Goal: Find specific page/section: Find specific page/section

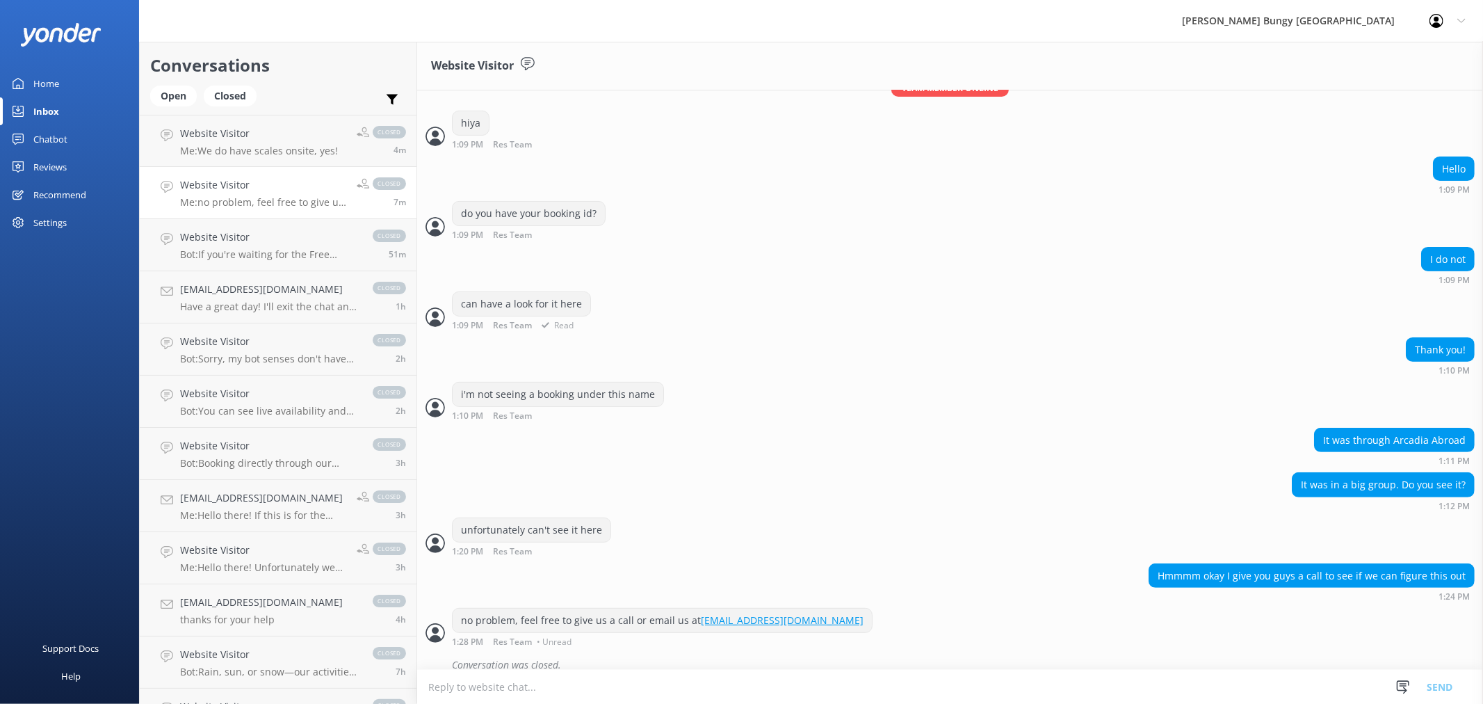
scroll to position [282, 0]
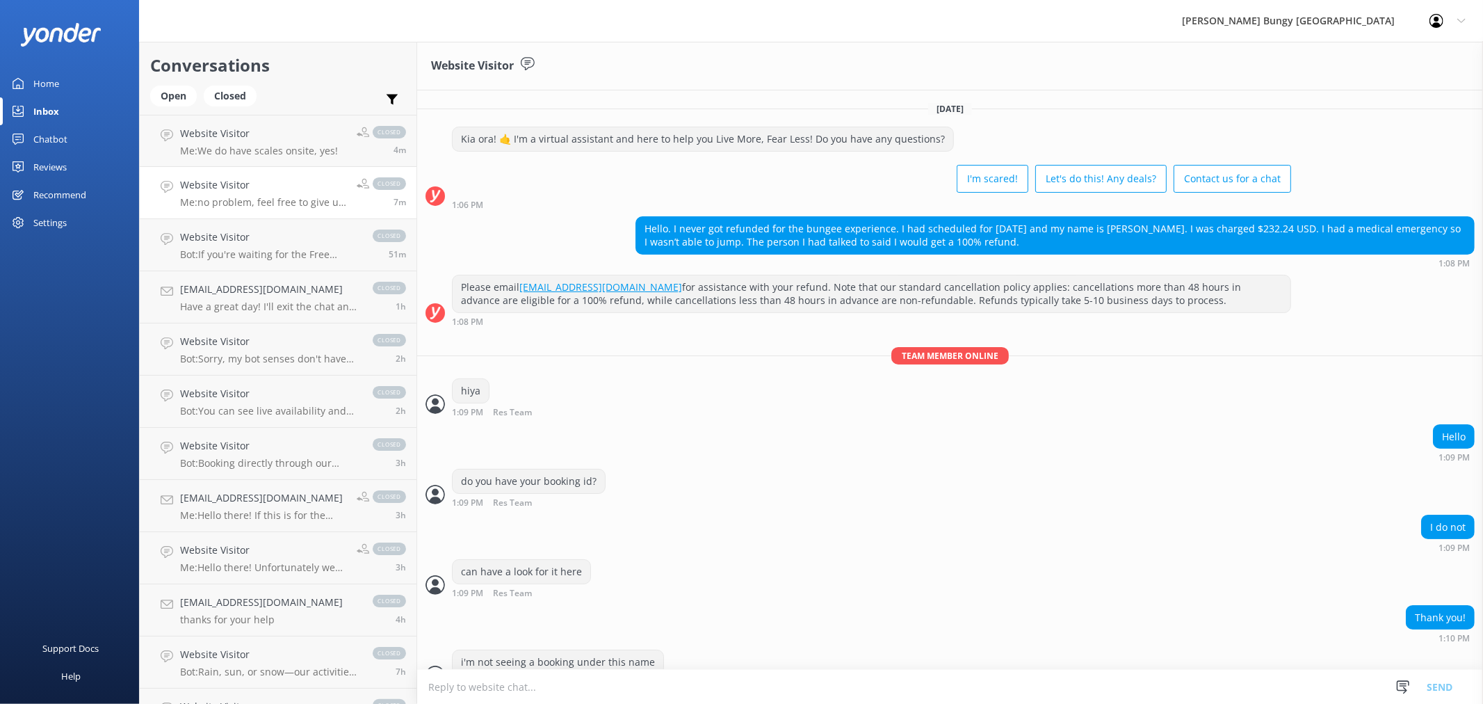
scroll to position [282, 0]
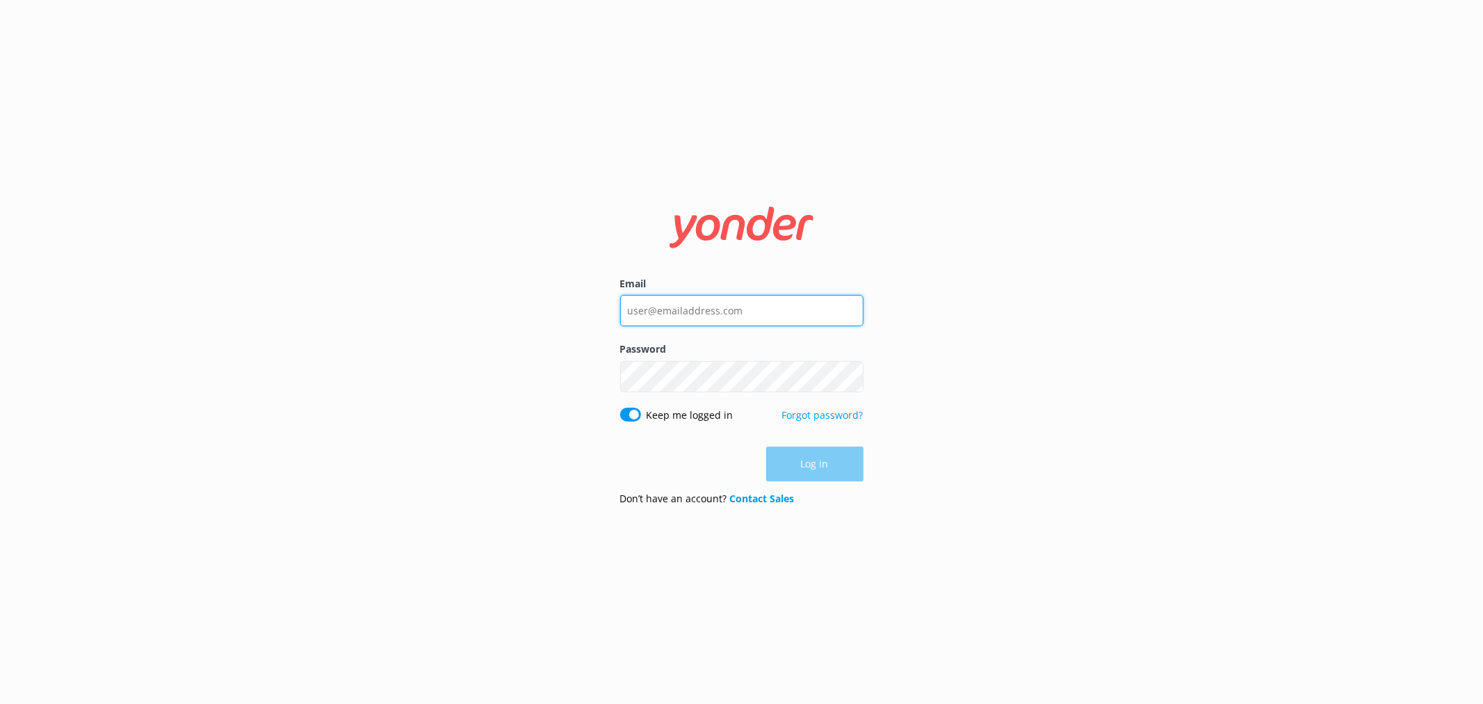
type input "bungycentre@bungy.co.nz"
click at [795, 474] on div "Log in" at bounding box center [741, 464] width 243 height 35
click at [795, 474] on button "Log in" at bounding box center [814, 464] width 97 height 35
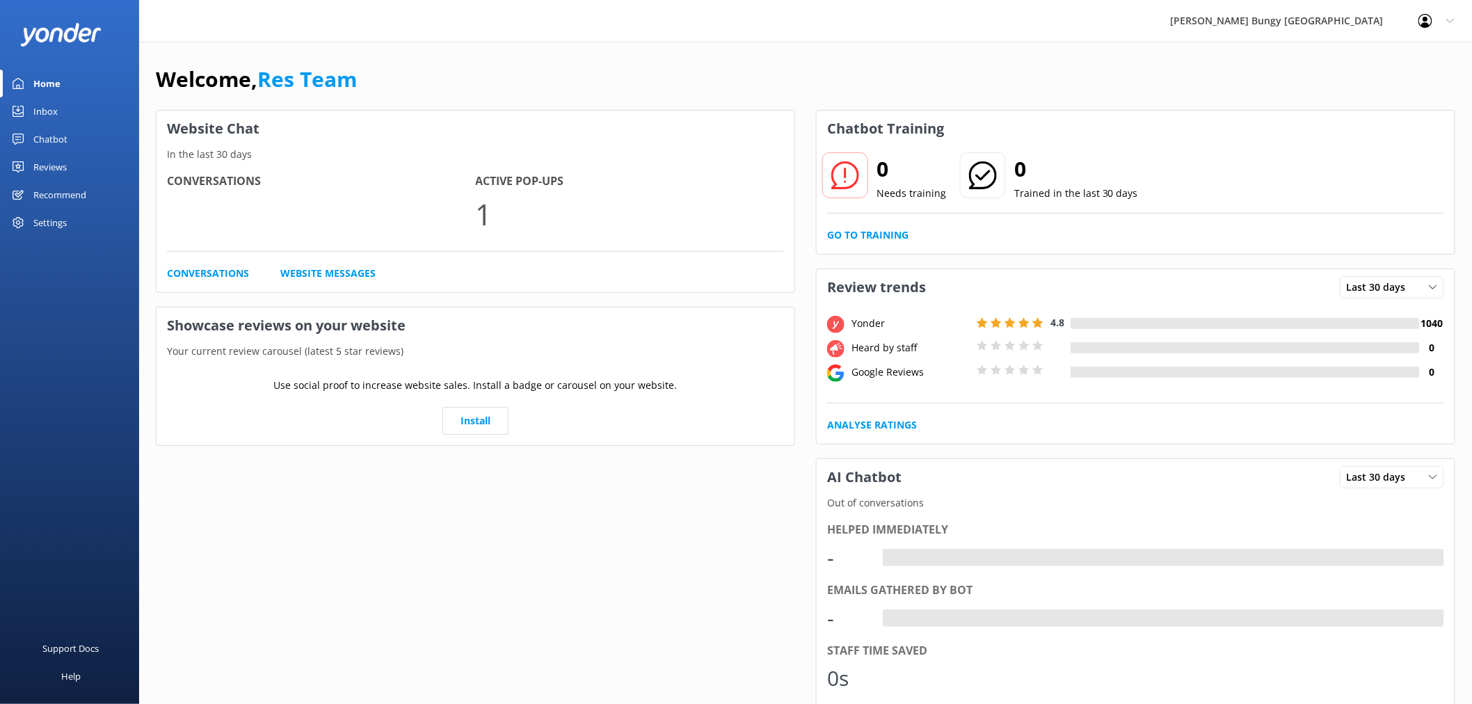
click at [74, 113] on link "Inbox" at bounding box center [69, 111] width 139 height 28
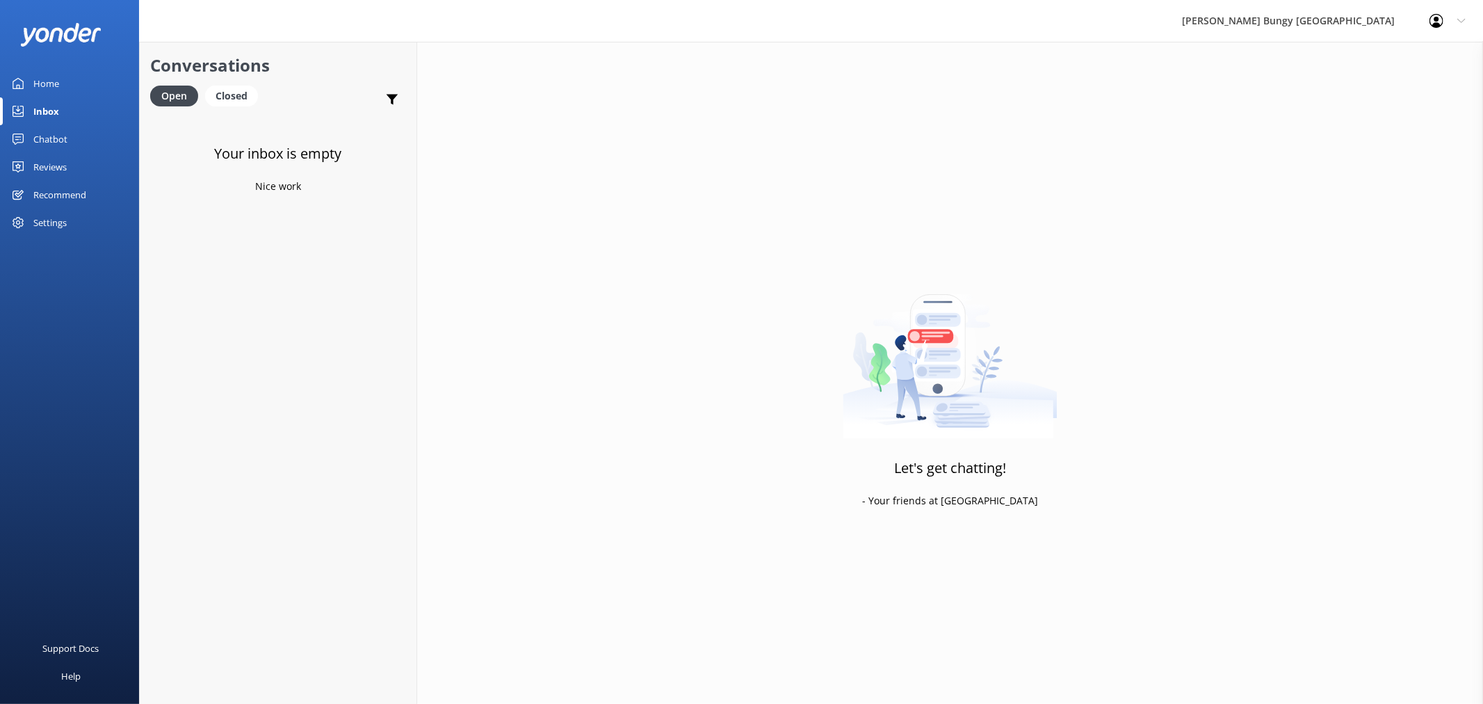
click at [44, 142] on div "Chatbot" at bounding box center [50, 139] width 34 height 28
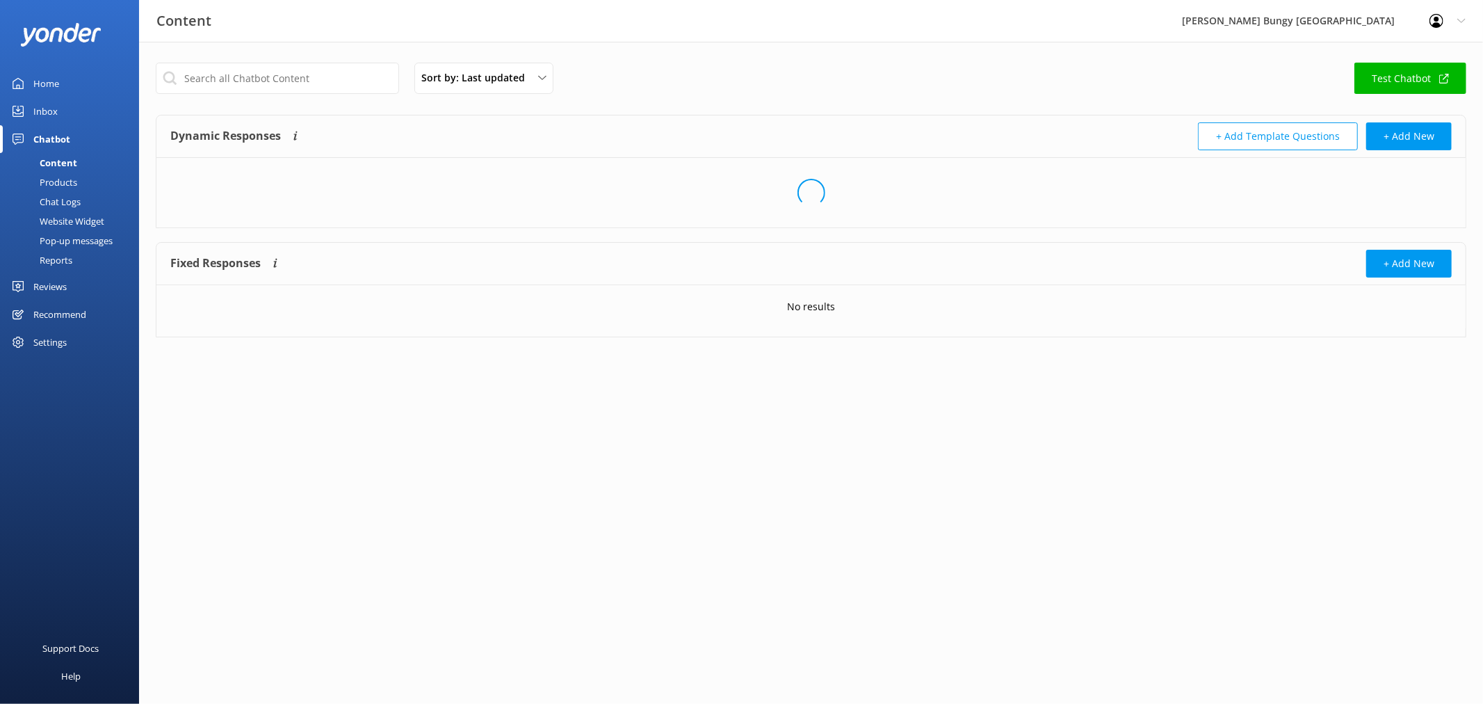
click at [80, 258] on link "Reports" at bounding box center [73, 259] width 131 height 19
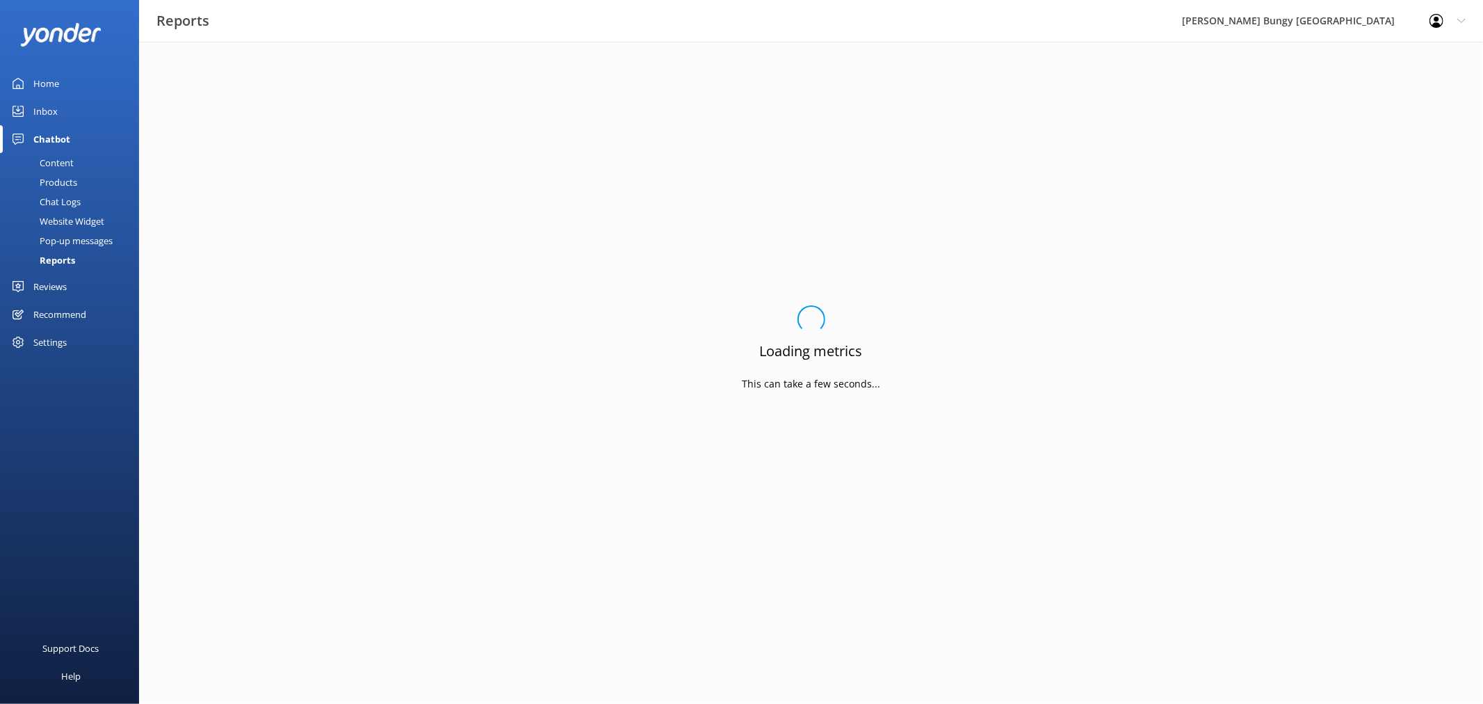
click at [58, 205] on div "Chat Logs" at bounding box center [44, 201] width 72 height 19
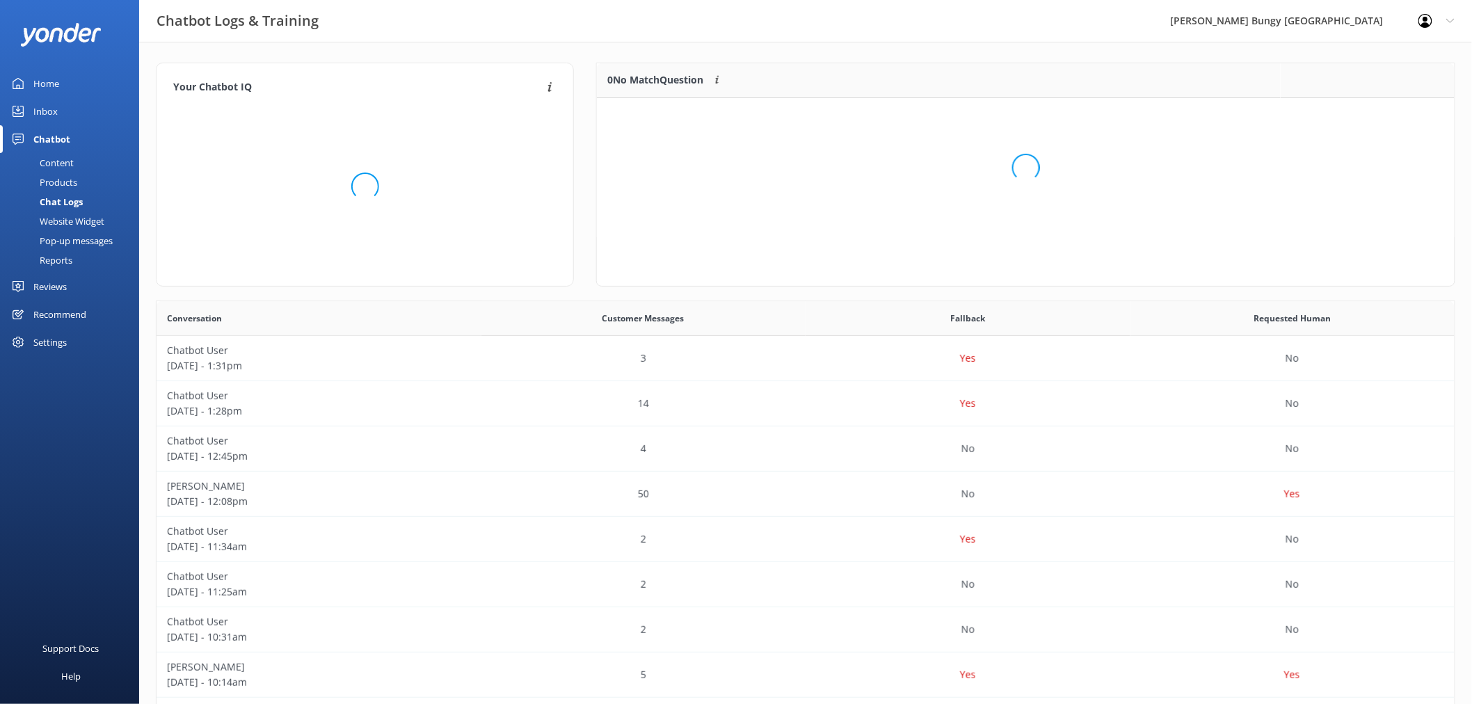
scroll to position [163, 845]
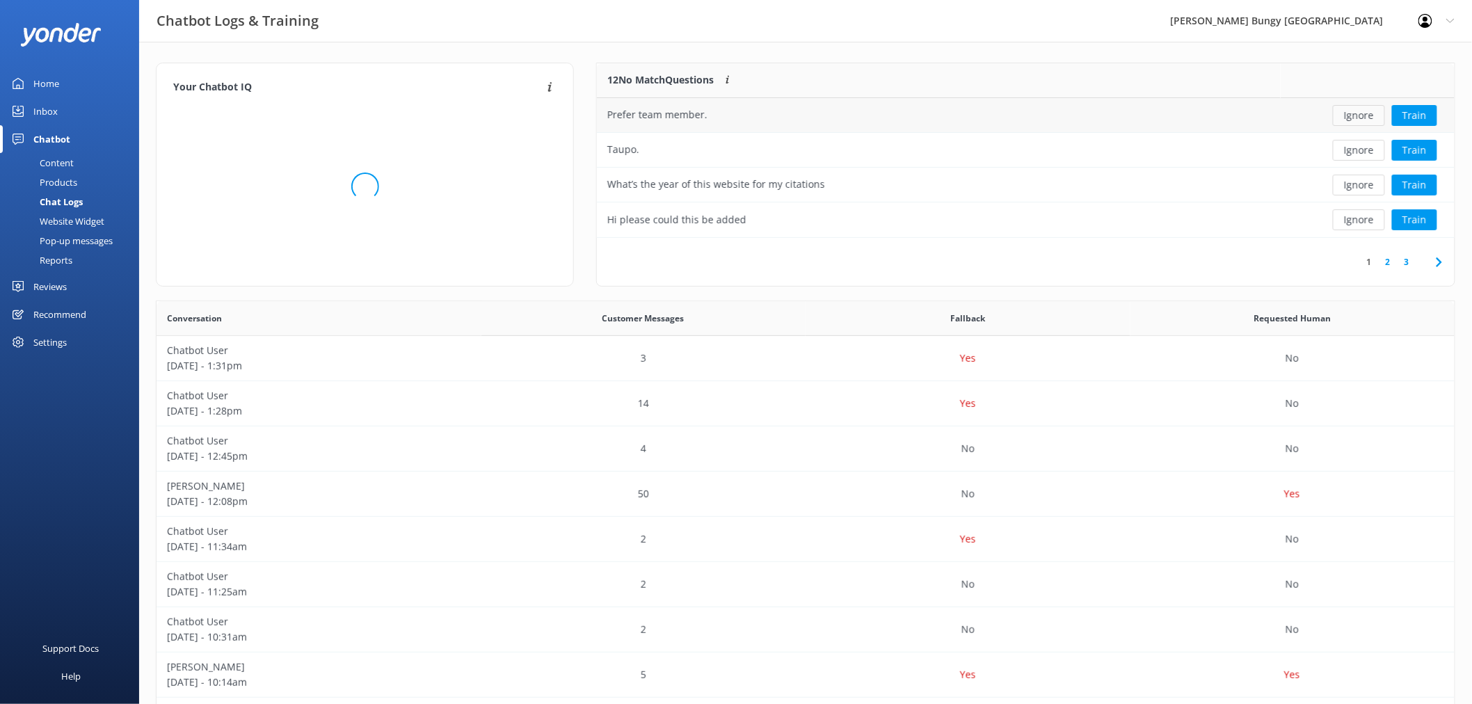
click at [1358, 120] on button "Ignore" at bounding box center [1358, 115] width 52 height 21
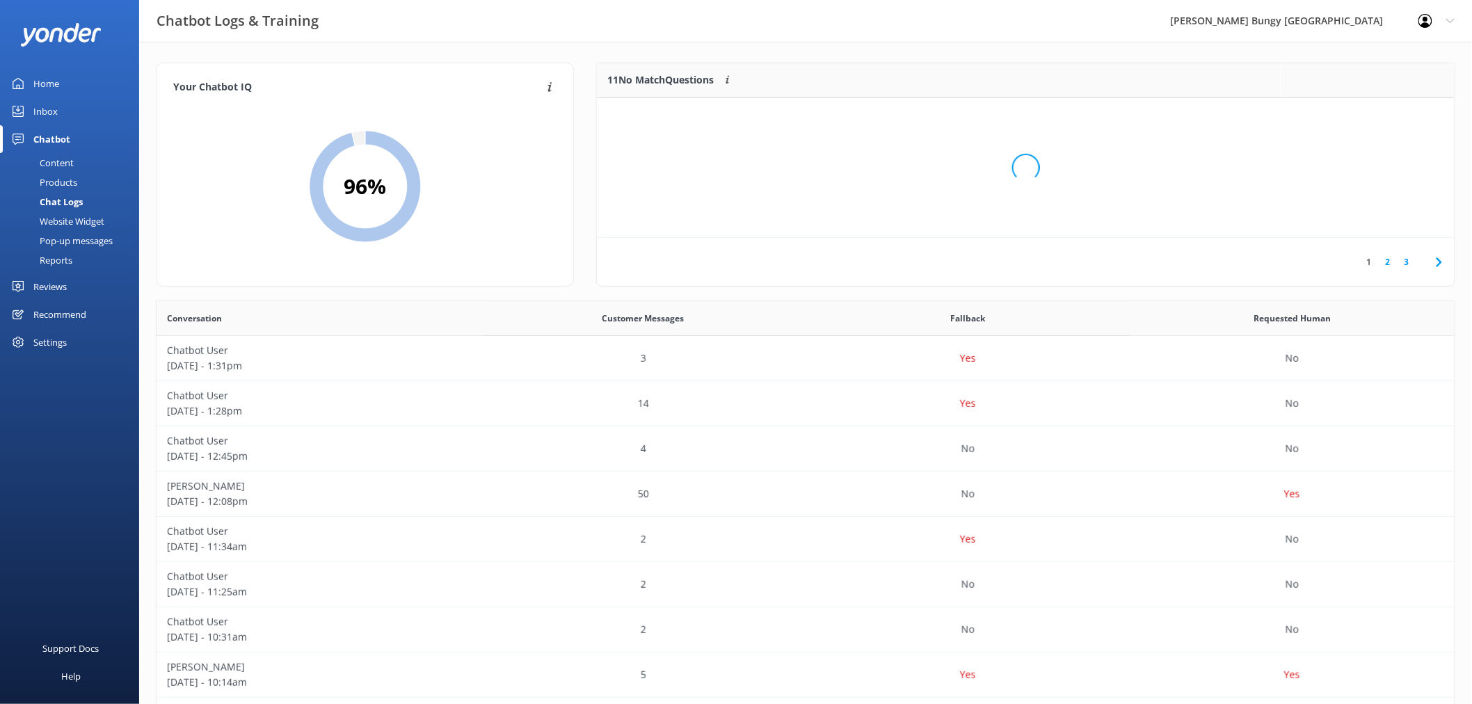
click at [1358, 120] on div "Loading.." at bounding box center [1026, 168] width 830 height 704
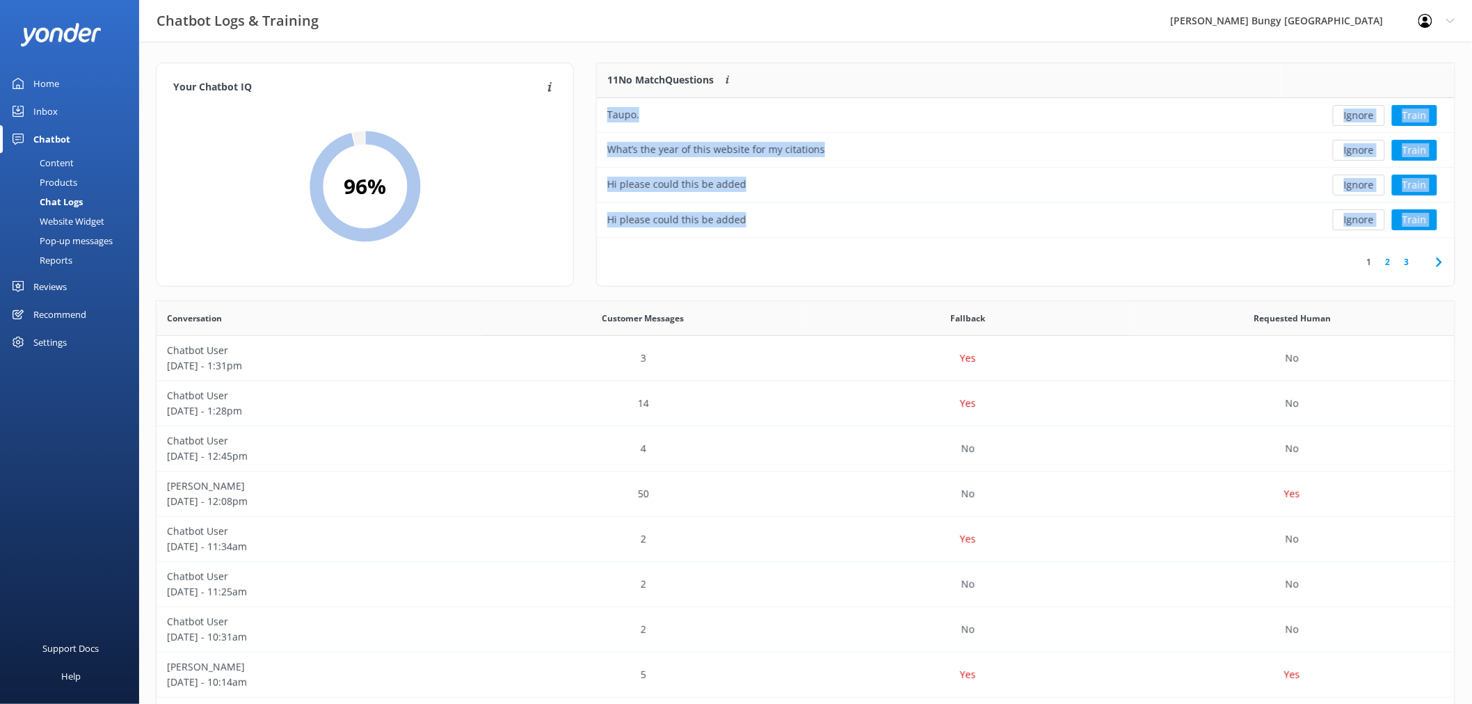
click at [1358, 120] on button "Ignore" at bounding box center [1358, 115] width 52 height 21
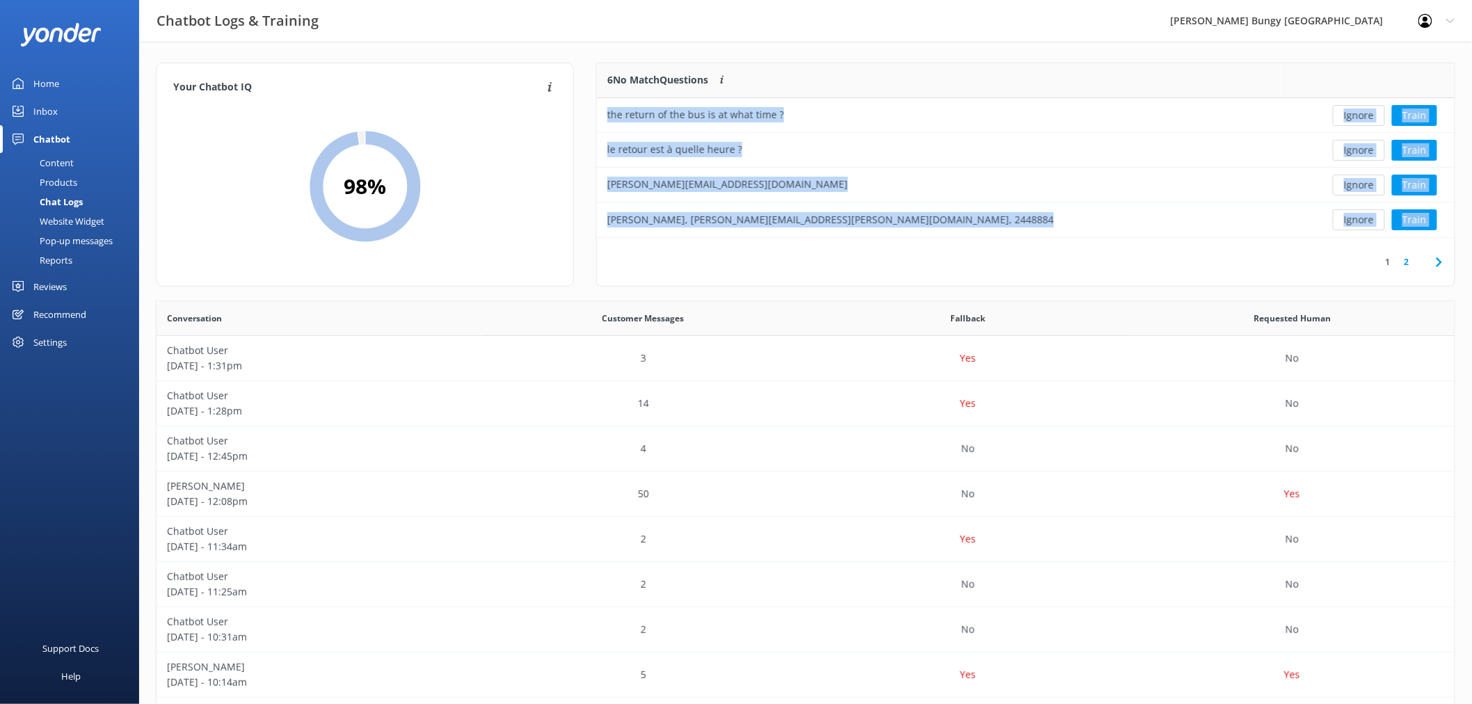
click at [1358, 120] on button "Ignore" at bounding box center [1358, 115] width 52 height 21
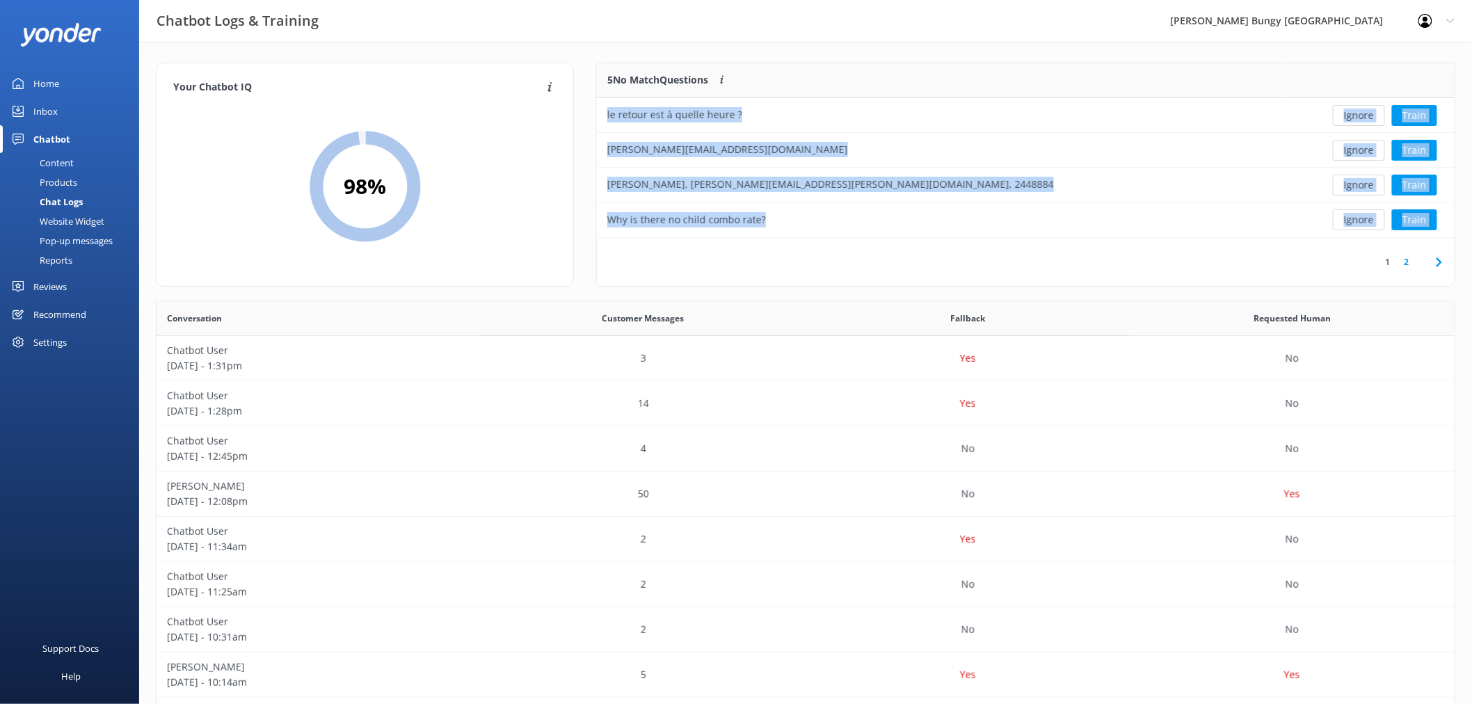
click at [1358, 120] on button "Ignore" at bounding box center [1358, 115] width 52 height 21
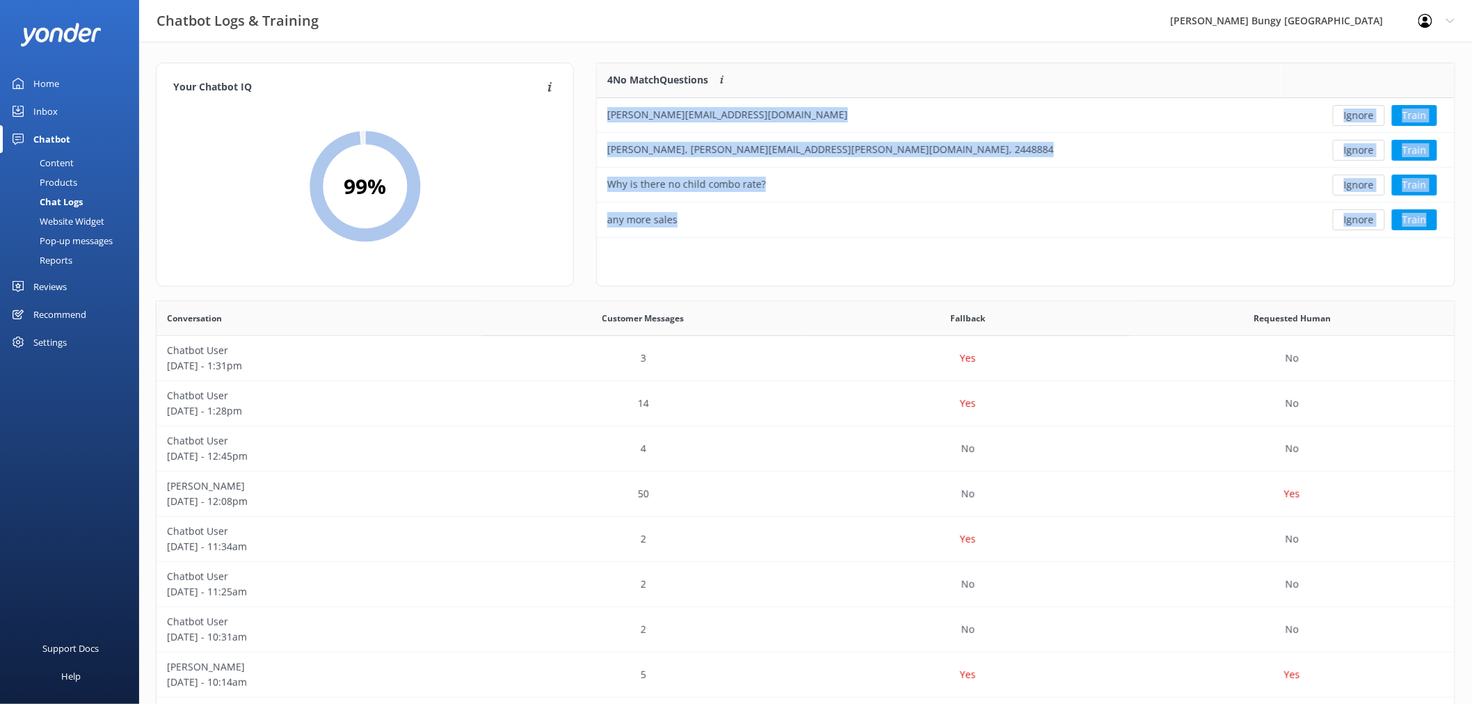
click at [1358, 120] on button "Ignore" at bounding box center [1358, 115] width 52 height 21
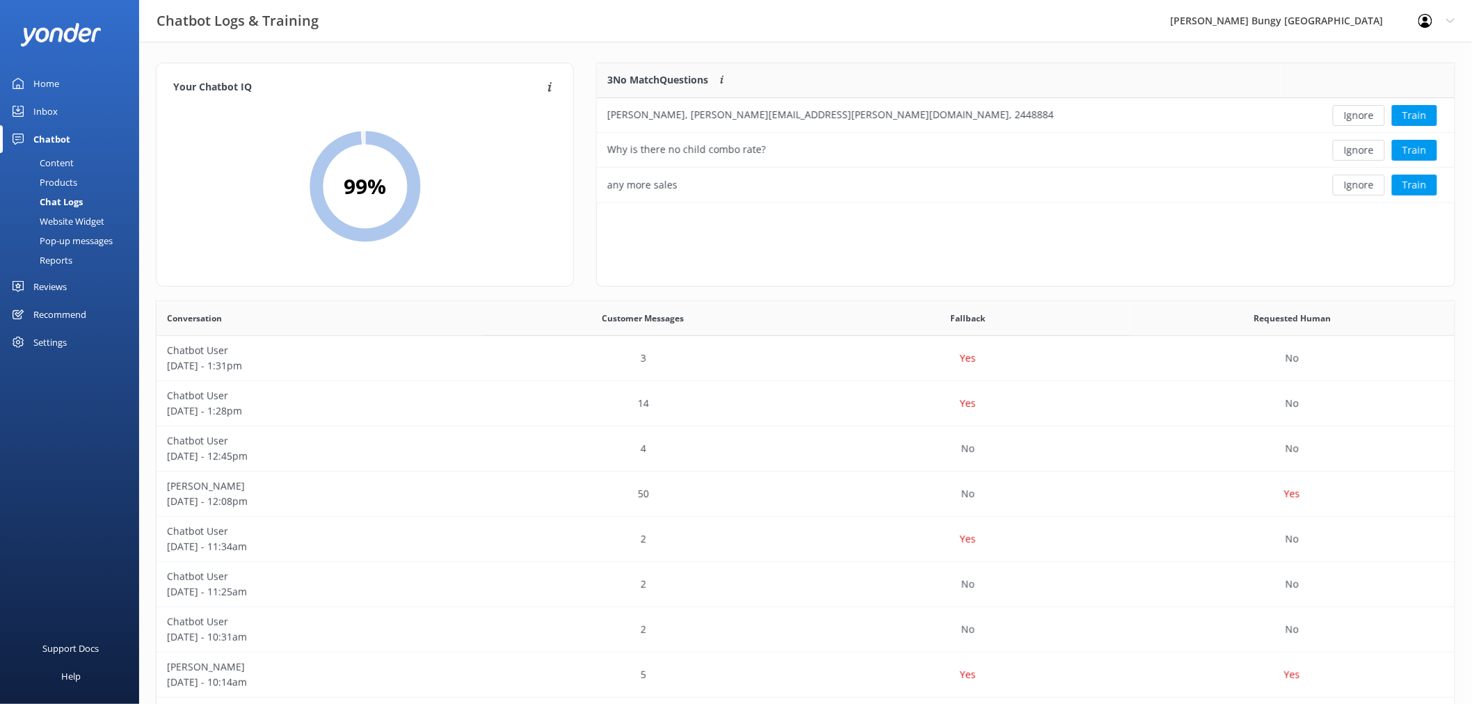
scroll to position [128, 845]
click at [1358, 120] on button "Ignore" at bounding box center [1358, 115] width 52 height 21
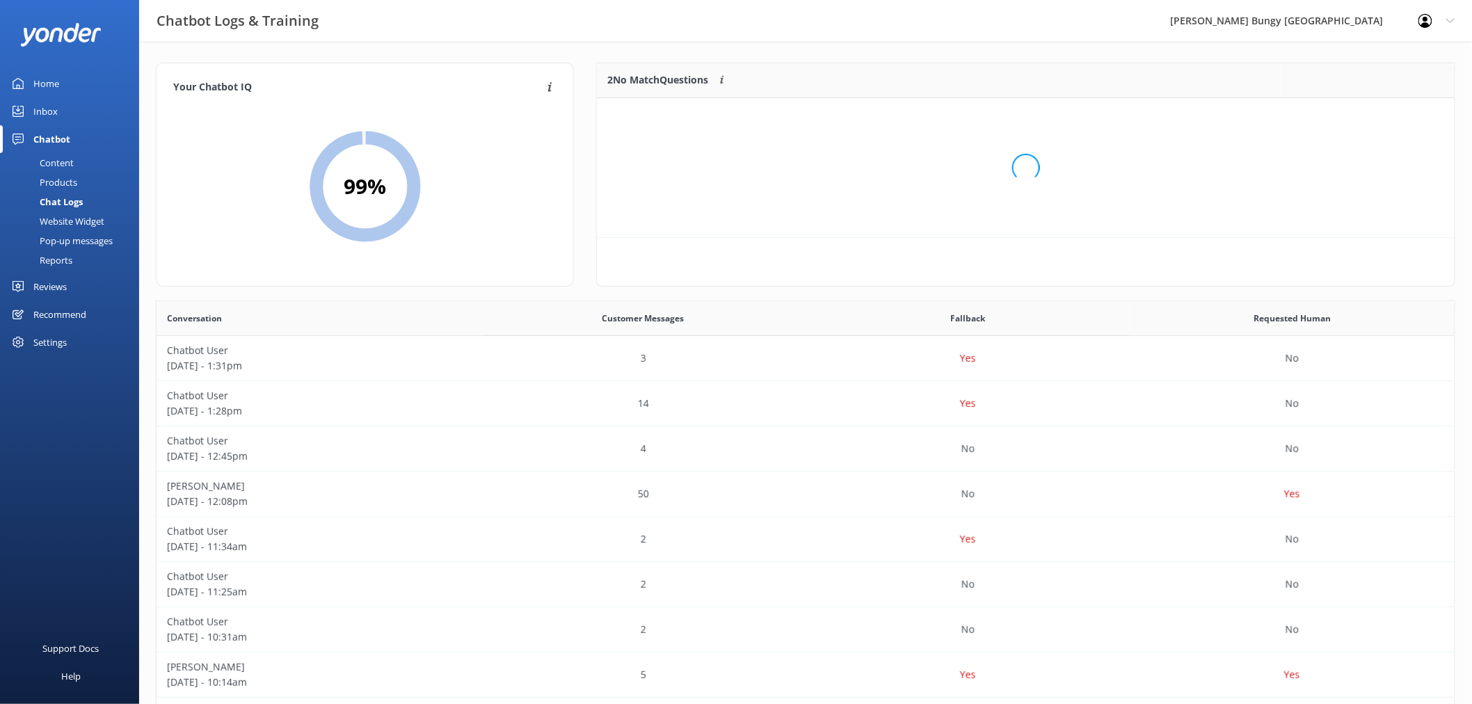
scroll to position [93, 845]
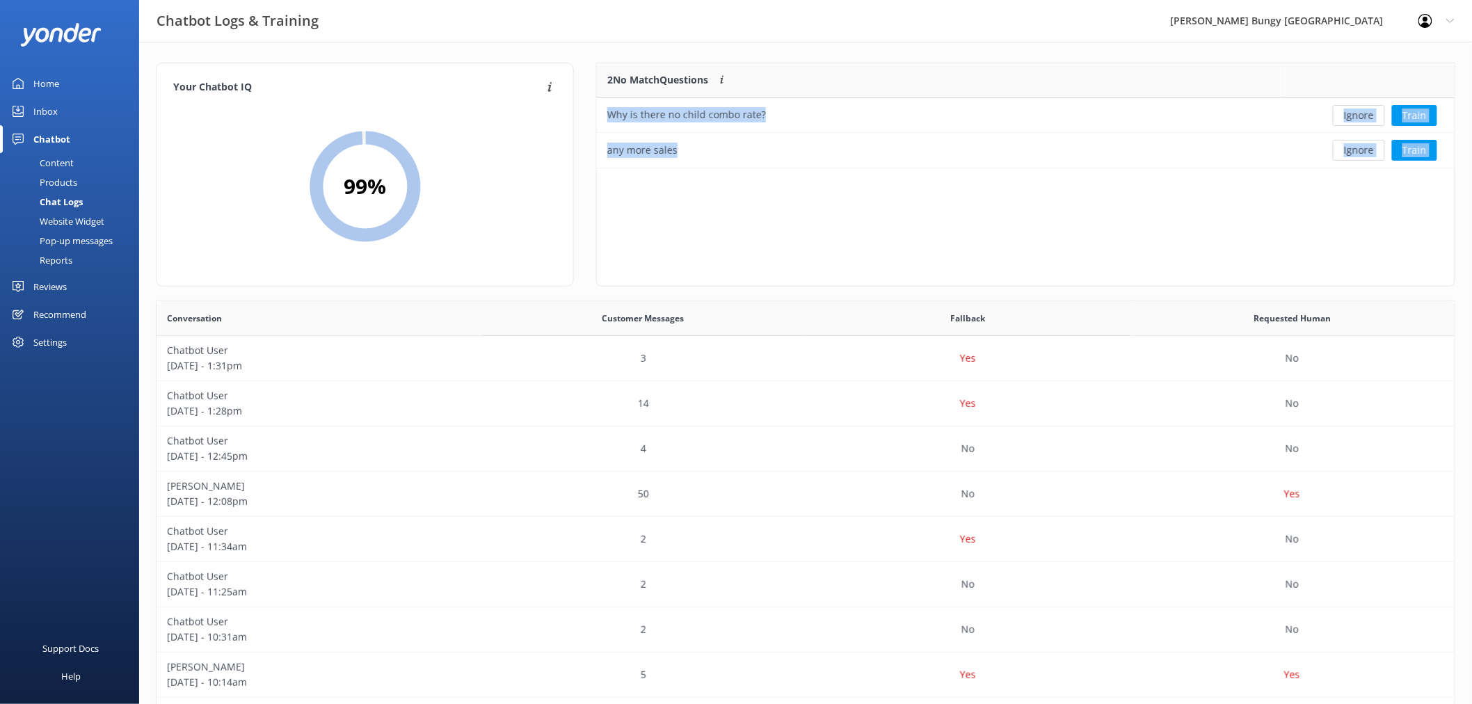
click at [1358, 120] on button "Ignore" at bounding box center [1358, 115] width 52 height 21
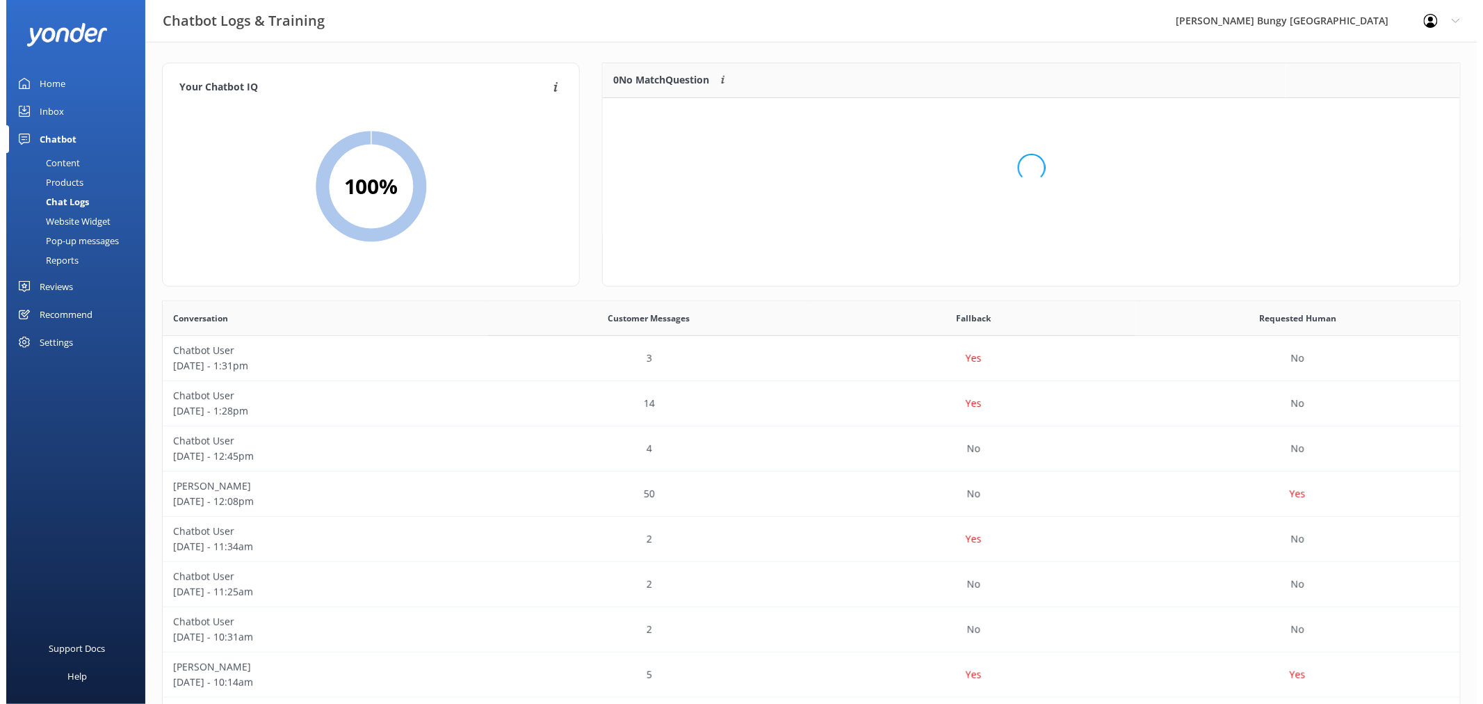
scroll to position [162, 845]
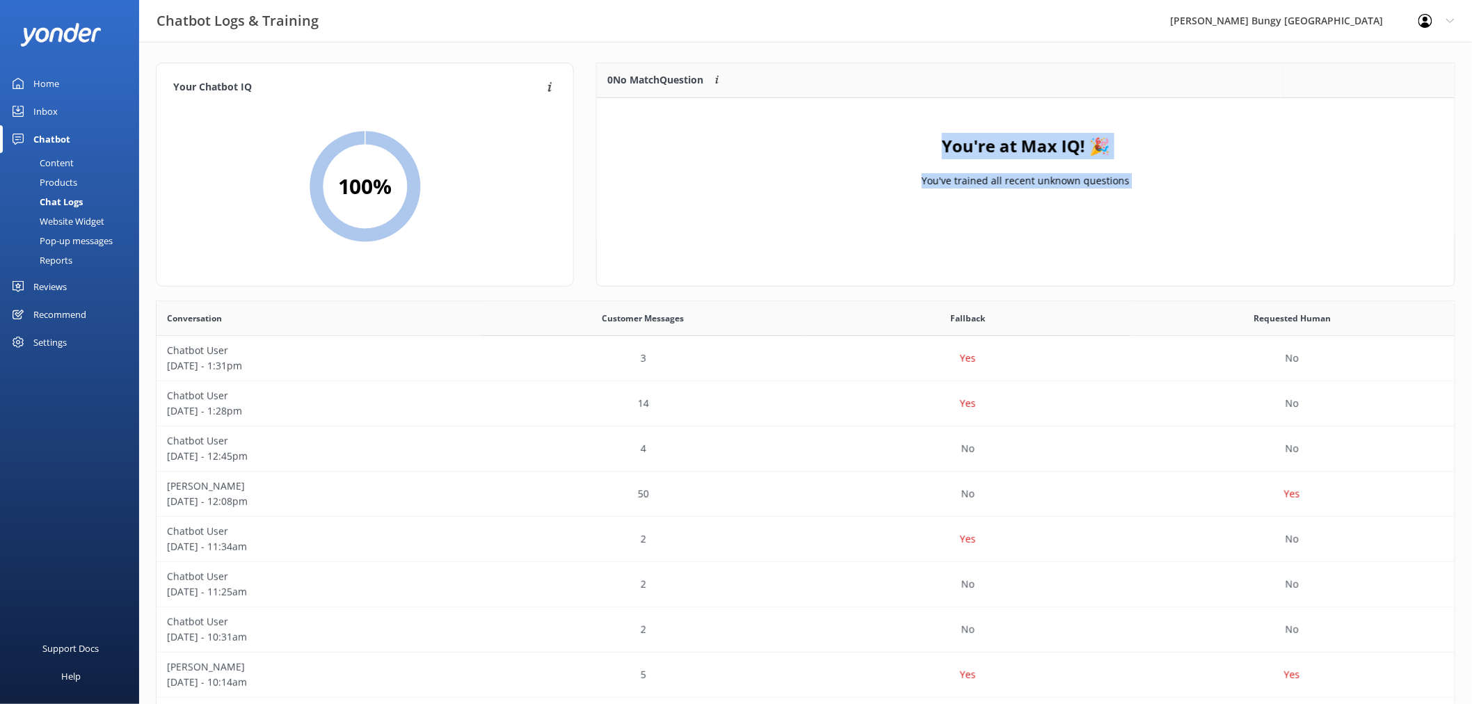
click at [59, 103] on link "Inbox" at bounding box center [69, 111] width 139 height 28
